Goal: Task Accomplishment & Management: Use online tool/utility

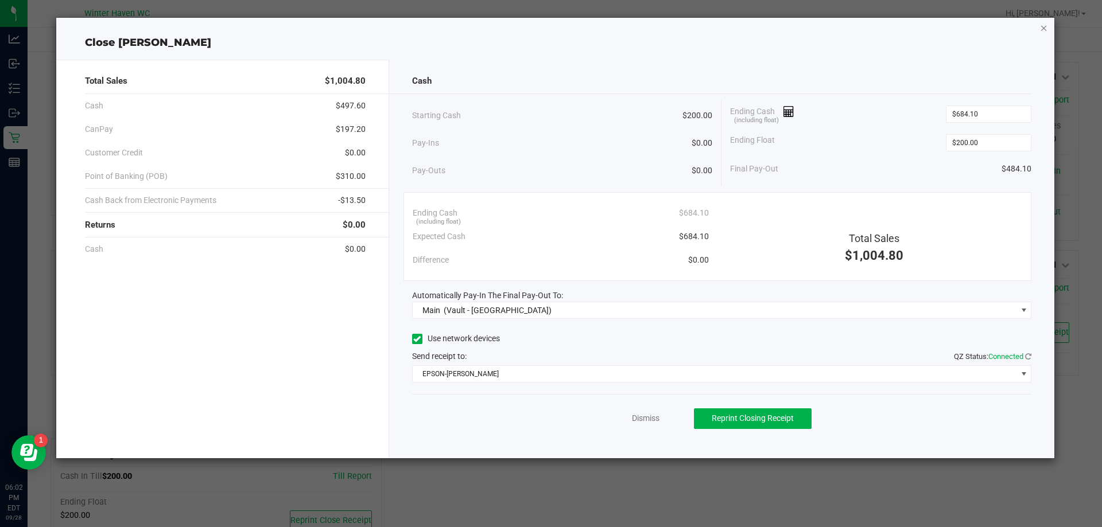
click at [1044, 30] on icon "button" at bounding box center [1044, 28] width 8 height 14
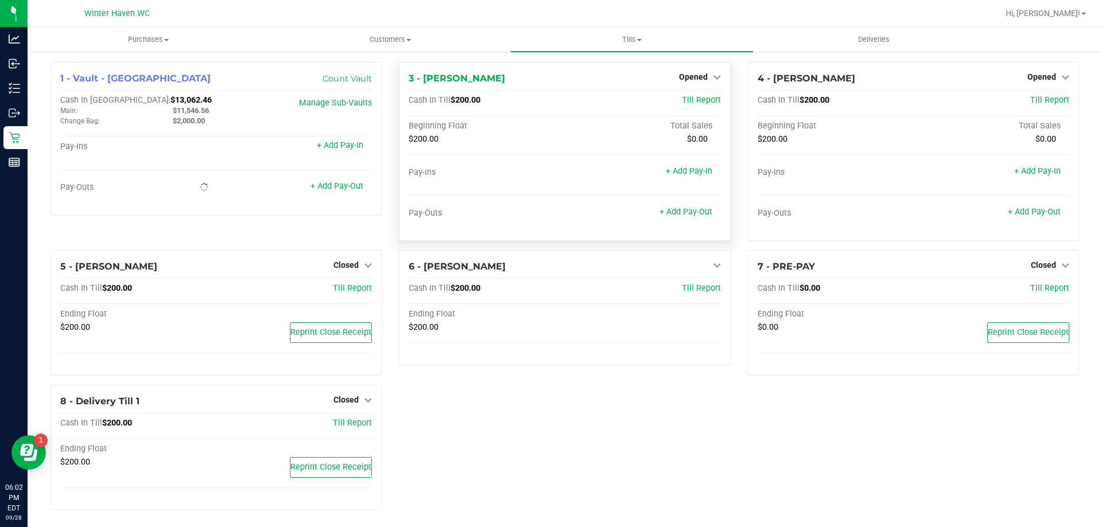
click at [693, 82] on div "Opened" at bounding box center [700, 77] width 42 height 14
click at [692, 73] on span "Opened" at bounding box center [693, 76] width 29 height 9
click at [679, 99] on link "Close Till" at bounding box center [694, 100] width 31 height 9
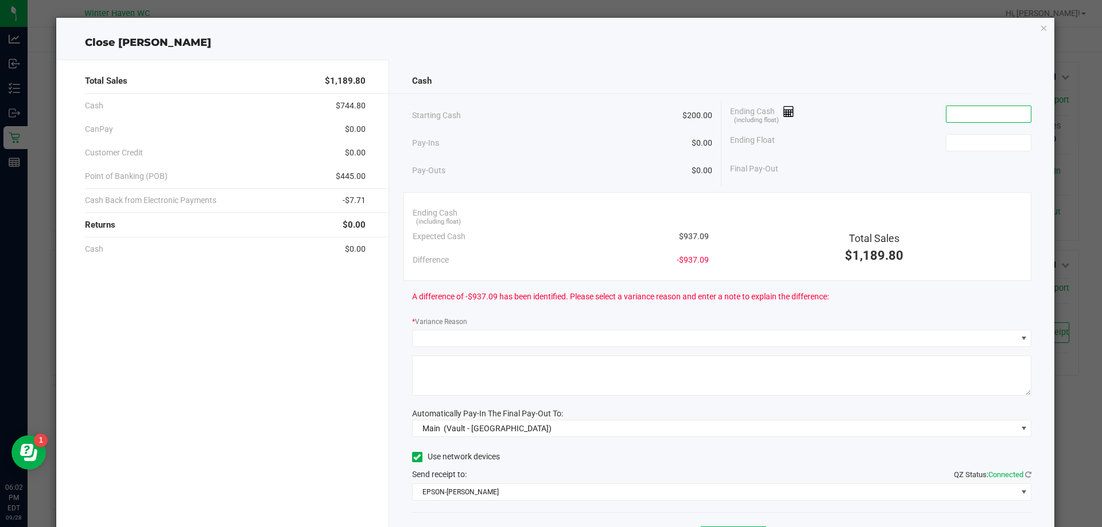
click at [953, 117] on input at bounding box center [988, 114] width 84 height 16
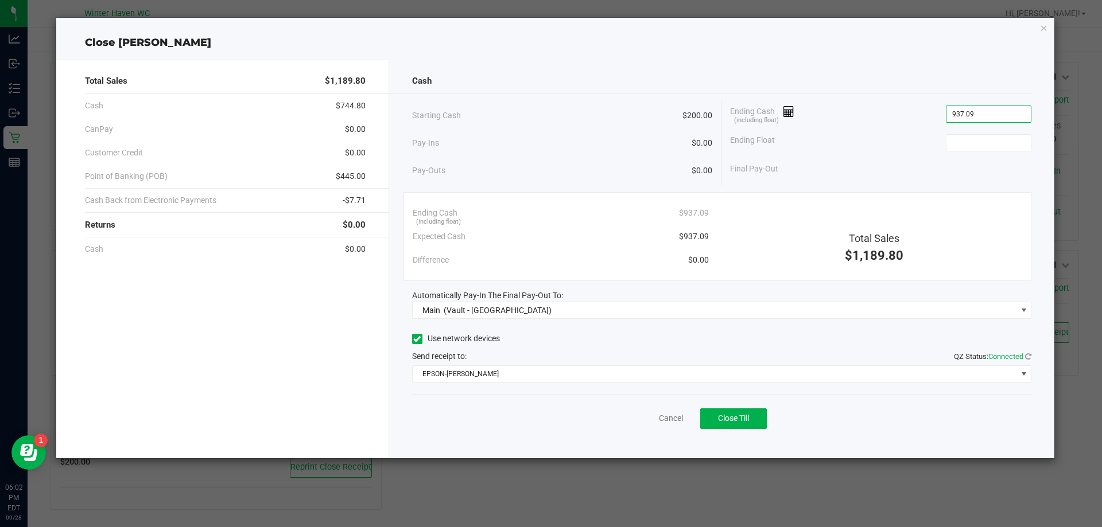
type input "$937.09"
type input "$200.00"
click at [733, 413] on button "Close Till" at bounding box center [733, 419] width 67 height 21
click at [646, 422] on link "Dismiss" at bounding box center [646, 419] width 28 height 12
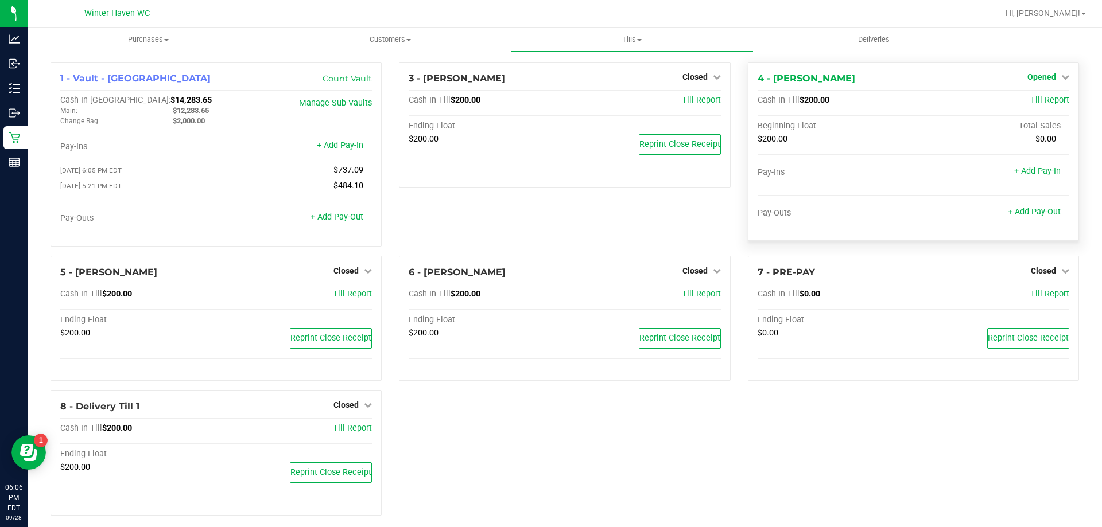
click at [1030, 79] on span "Opened" at bounding box center [1041, 76] width 29 height 9
click at [930, 145] on div "$200.00 $0.00" at bounding box center [914, 141] width 312 height 15
click at [1047, 100] on link "Close Till" at bounding box center [1042, 100] width 31 height 9
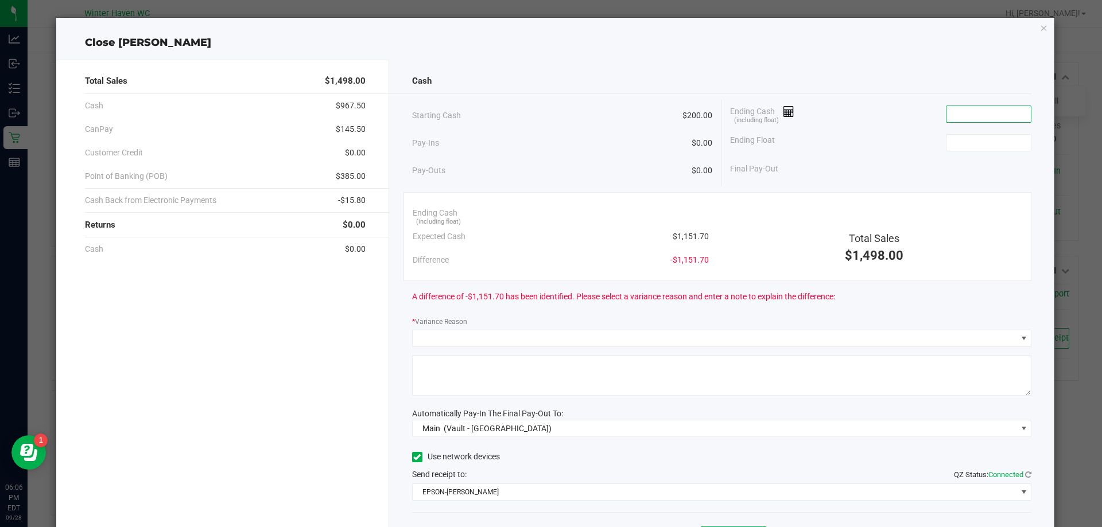
click at [999, 114] on input at bounding box center [988, 114] width 84 height 16
click at [997, 114] on input at bounding box center [988, 114] width 84 height 16
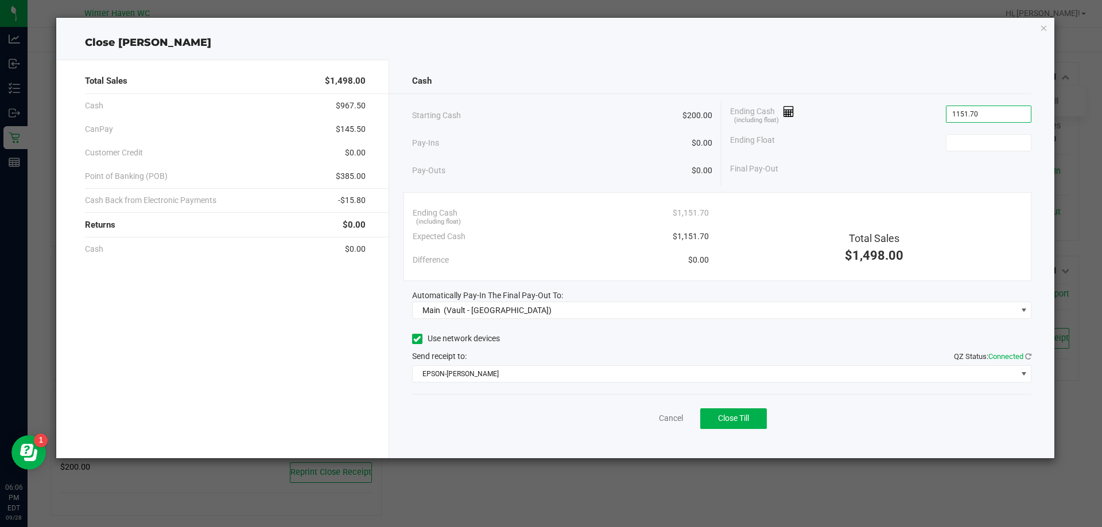
type input "$1,151.70"
click at [906, 139] on div "Ending Float" at bounding box center [880, 143] width 301 height 29
click at [766, 237] on div "Total Sales" at bounding box center [874, 238] width 296 height 15
click at [1015, 135] on input at bounding box center [988, 143] width 84 height 16
type input "$200.00"
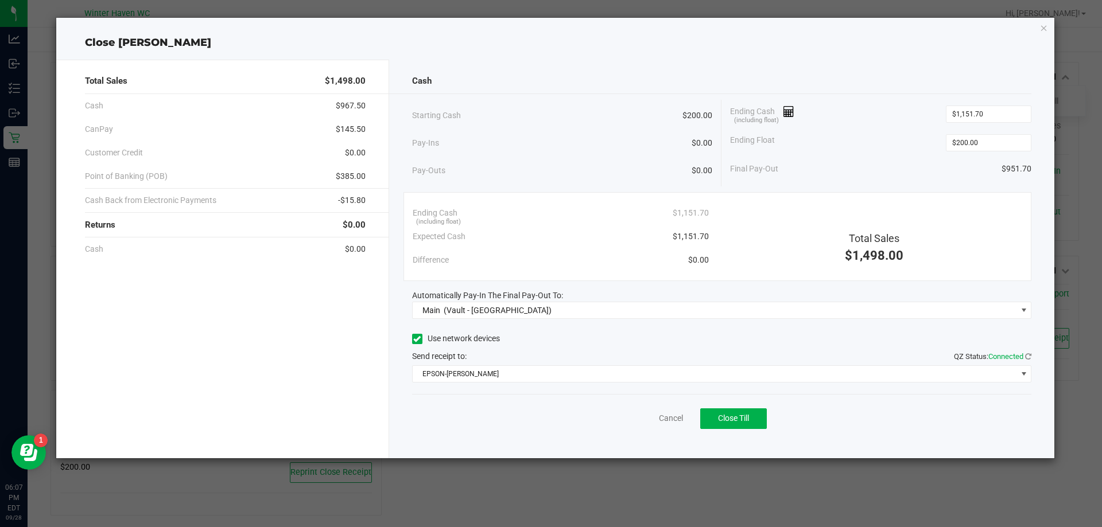
click at [943, 166] on div "Final Pay-Out $951.70" at bounding box center [880, 169] width 301 height 24
click at [736, 412] on button "Close Till" at bounding box center [733, 419] width 67 height 21
click at [634, 420] on link "Dismiss" at bounding box center [646, 419] width 28 height 12
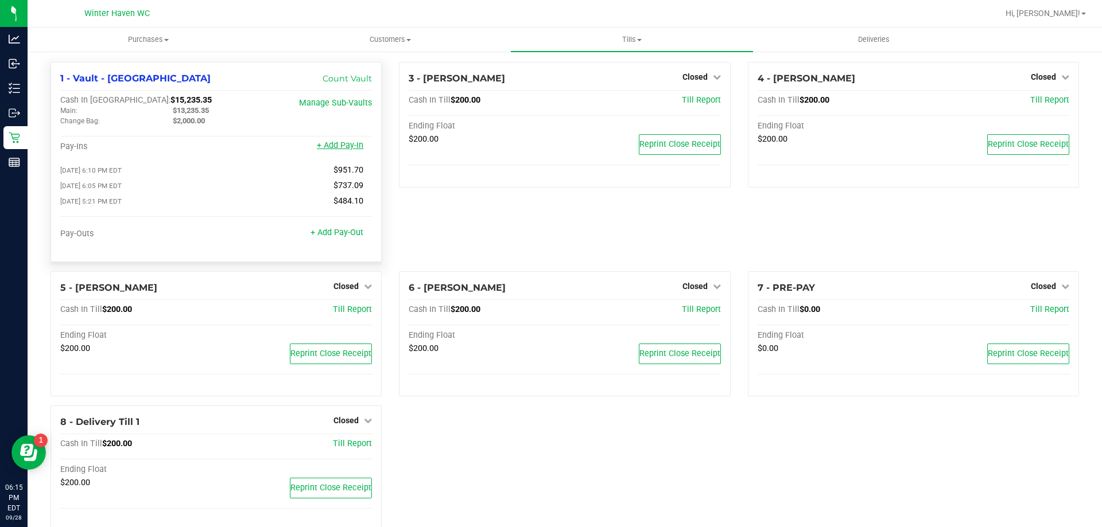
click at [330, 147] on link "+ Add Pay-In" at bounding box center [340, 146] width 46 height 10
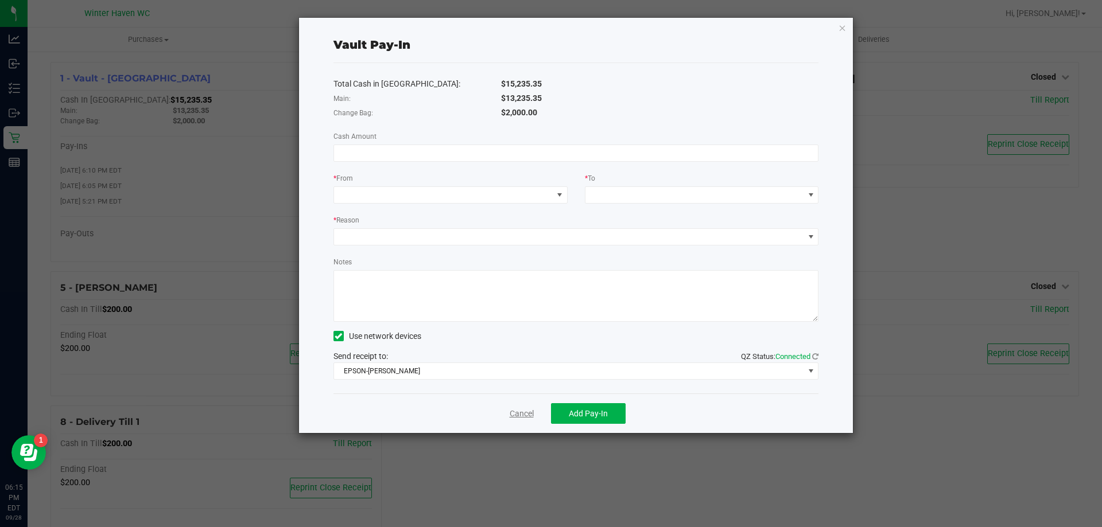
click at [514, 408] on link "Cancel" at bounding box center [522, 414] width 24 height 12
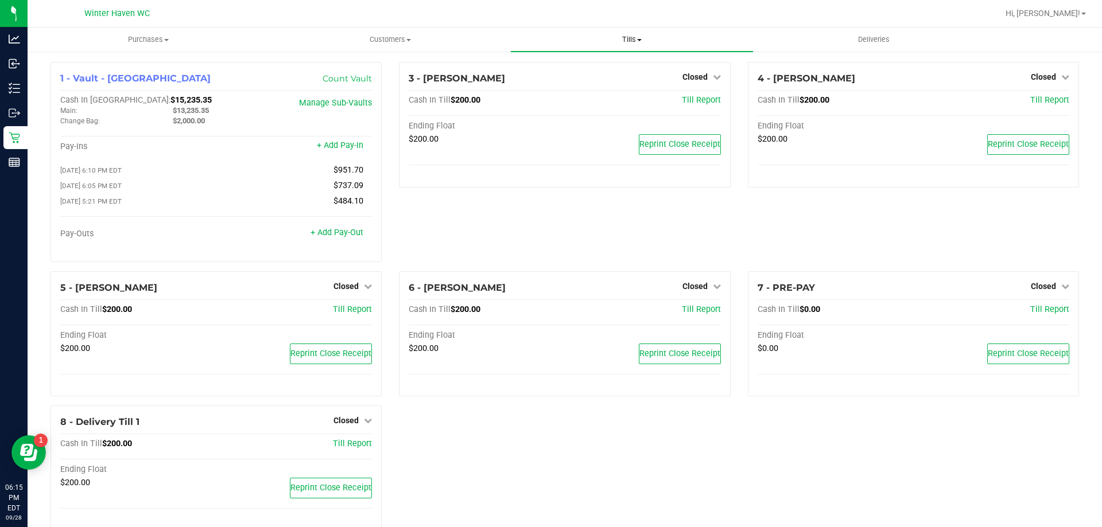
click at [608, 38] on span "Tills" at bounding box center [632, 39] width 242 height 10
click at [570, 83] on span "Reconcile e-payments" at bounding box center [568, 83] width 114 height 10
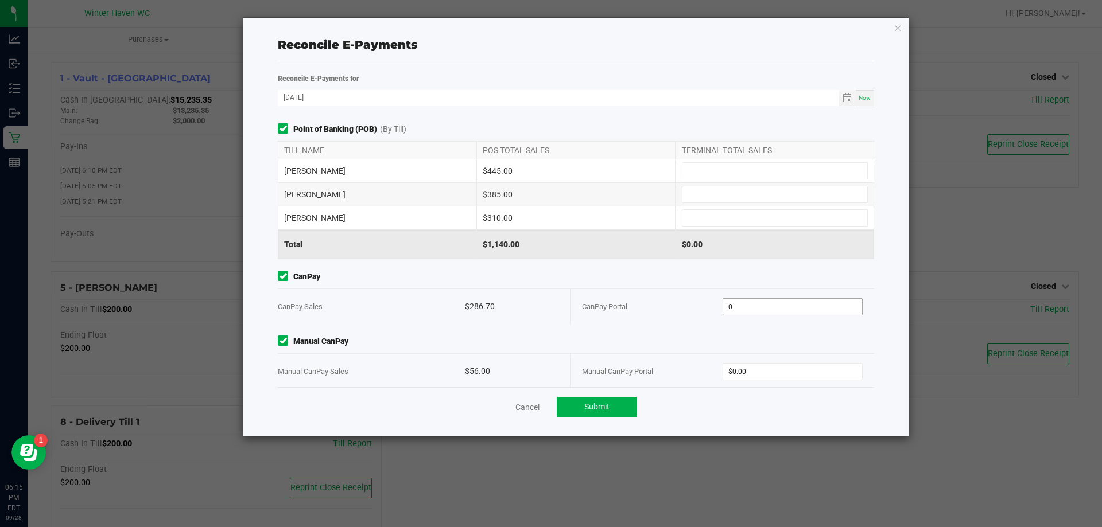
click at [783, 307] on input "0" at bounding box center [792, 307] width 139 height 16
type input "$286.70"
drag, startPoint x: 775, startPoint y: 370, endPoint x: 766, endPoint y: 370, distance: 8.6
click at [774, 369] on input "0" at bounding box center [792, 372] width 139 height 16
type input "$56.00"
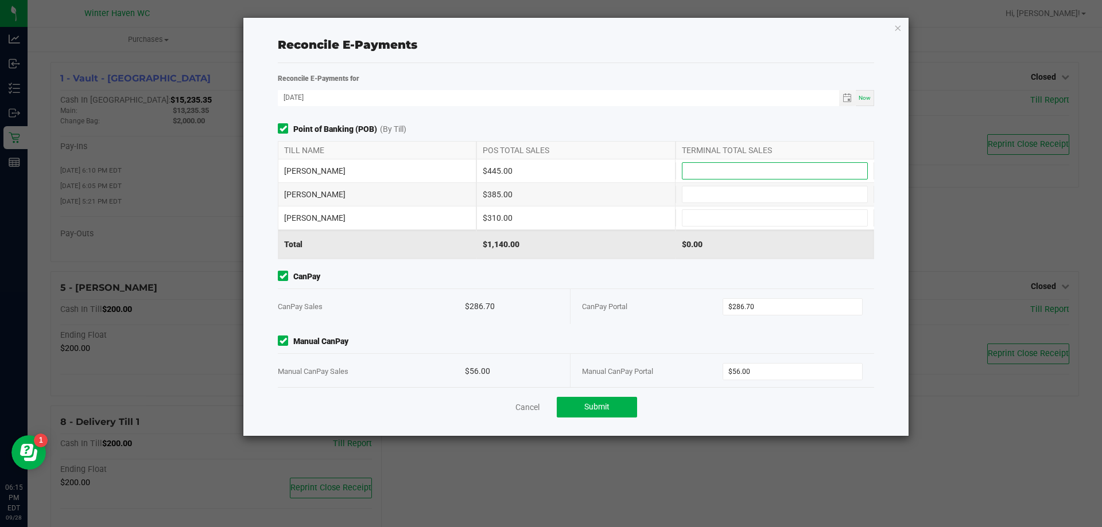
click at [727, 178] on input at bounding box center [774, 171] width 185 height 16
click at [747, 168] on input at bounding box center [774, 171] width 185 height 16
type input "$445.00"
click at [737, 191] on input at bounding box center [774, 195] width 185 height 16
type input "$385.00"
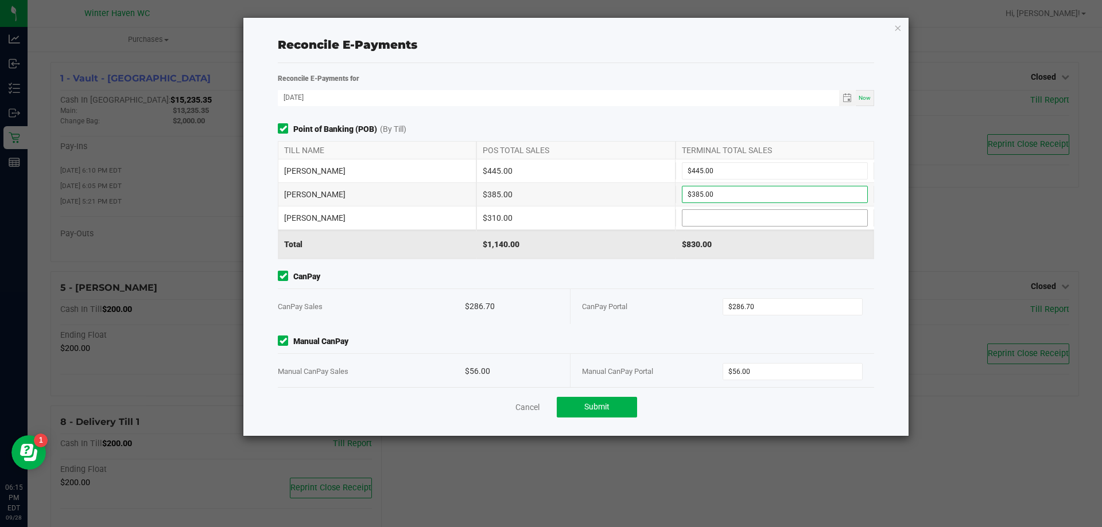
click at [741, 225] on input at bounding box center [774, 218] width 185 height 16
type input "$310.00"
click at [502, 273] on span "CanPay" at bounding box center [576, 277] width 596 height 12
click at [622, 414] on button "Submit" at bounding box center [597, 407] width 80 height 21
